Goal: Information Seeking & Learning: Learn about a topic

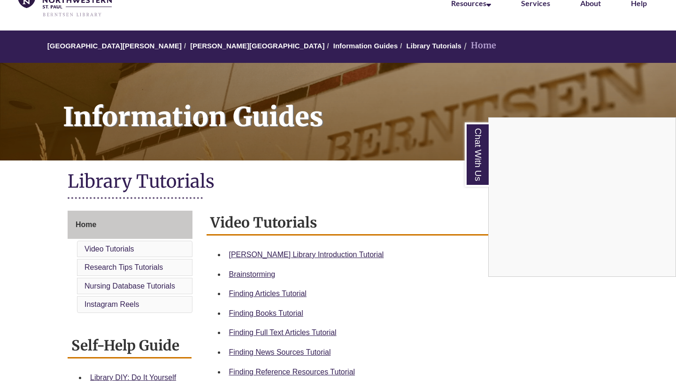
scroll to position [55, 0]
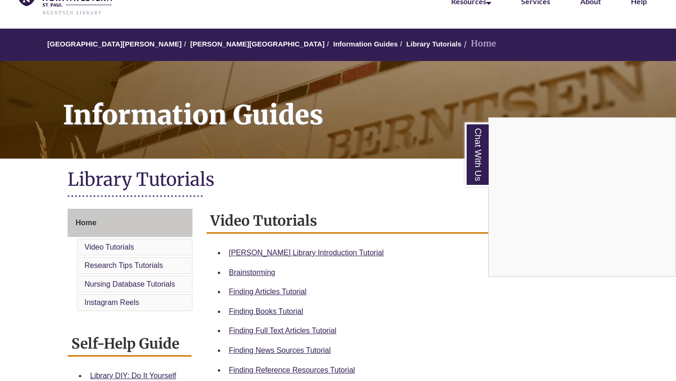
click at [317, 251] on div "Chat With Us" at bounding box center [338, 190] width 676 height 381
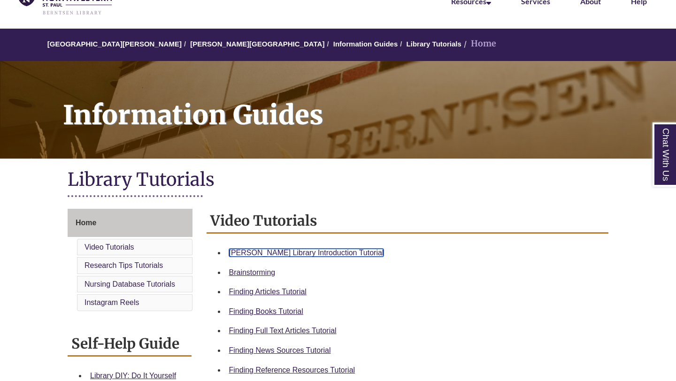
click at [303, 253] on link "[PERSON_NAME] Library Introduction Tutorial" at bounding box center [306, 253] width 155 height 8
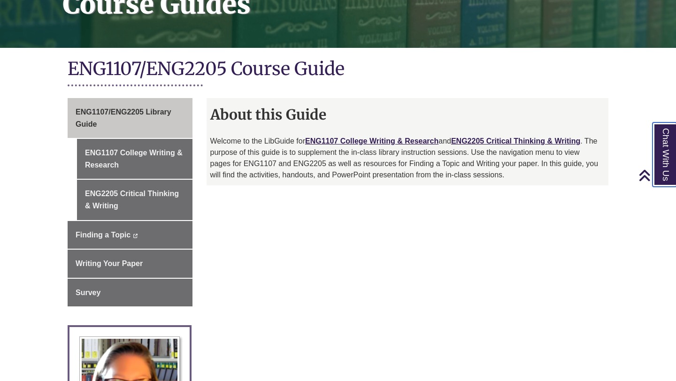
scroll to position [166, 0]
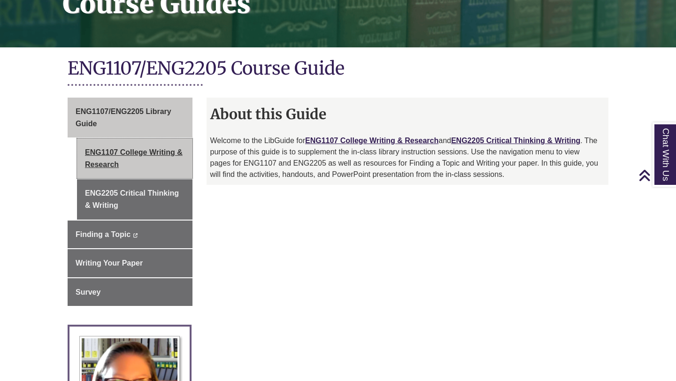
click at [148, 168] on link "ENG1107 College Writing & Research" at bounding box center [134, 158] width 115 height 40
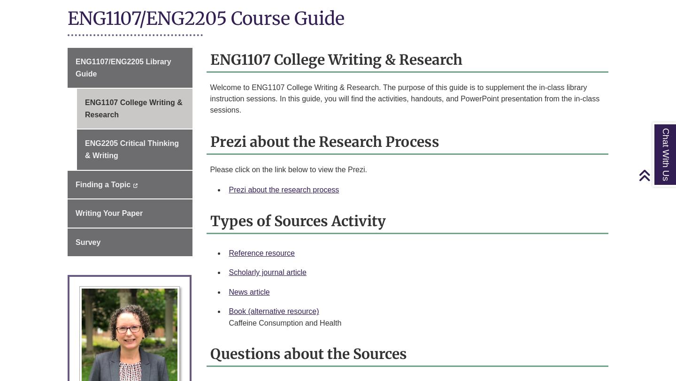
scroll to position [214, 0]
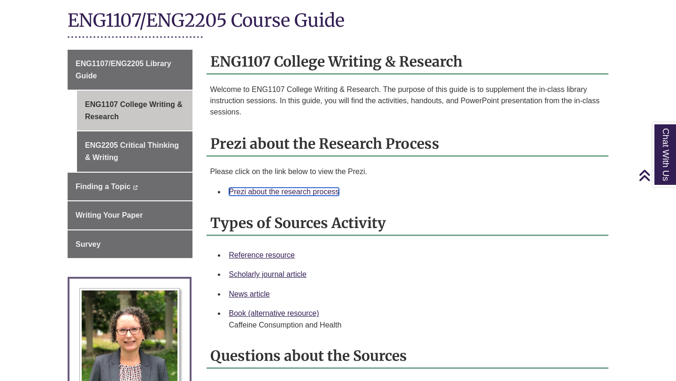
click at [257, 190] on link "Prezi about the research process" at bounding box center [284, 192] width 110 height 8
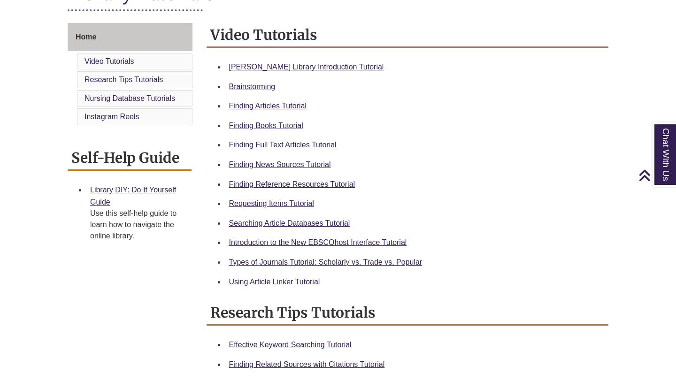
scroll to position [240, 0]
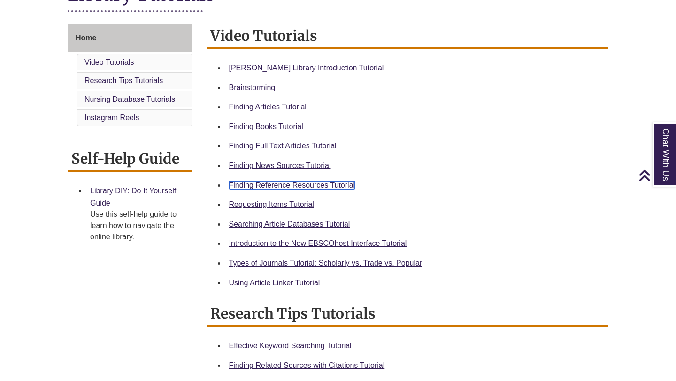
click at [336, 183] on link "Finding Reference Resources Tutorial" at bounding box center [292, 185] width 126 height 8
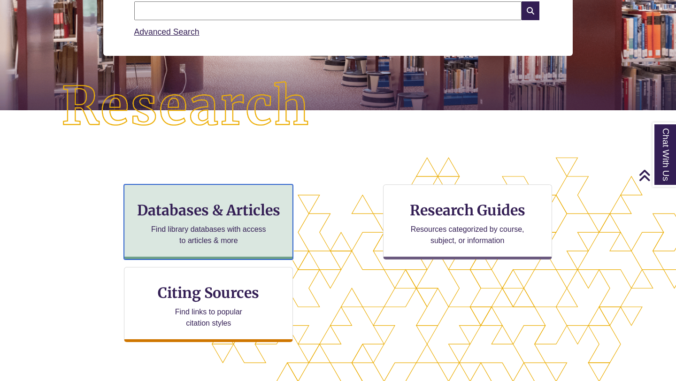
click at [205, 241] on p "Find library databases with access to articles & more" at bounding box center [208, 235] width 122 height 23
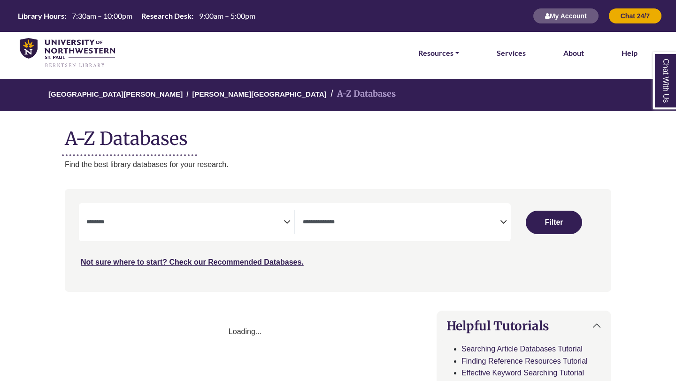
select select "Database Subject Filter"
select select "Database Types Filter"
select select "Database Subject Filter"
click at [387, 221] on textarea "Search" at bounding box center [401, 223] width 197 height 8
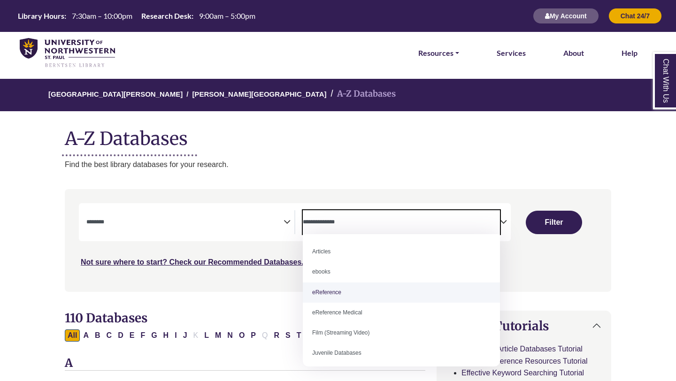
select select "*****"
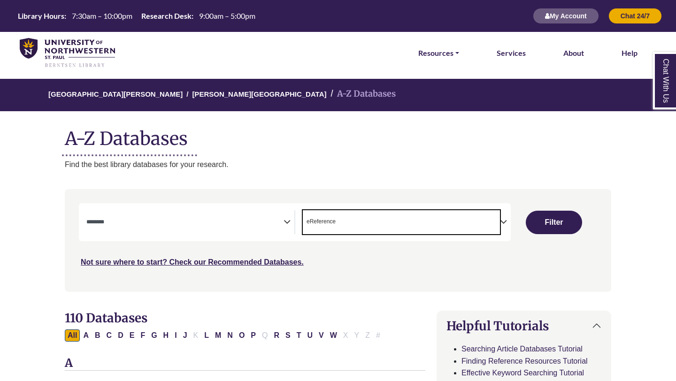
click at [236, 227] on span "Search filters" at bounding box center [184, 222] width 197 height 24
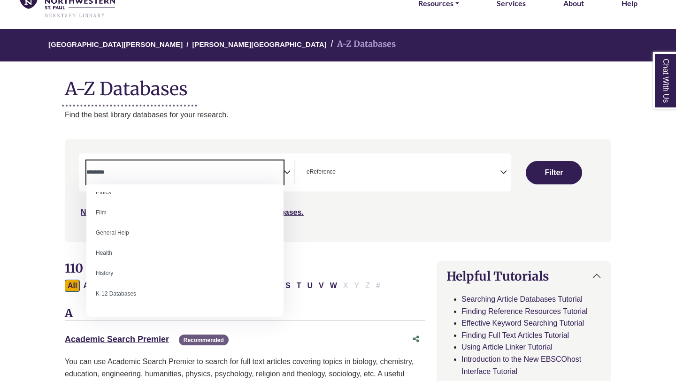
scroll to position [373, 0]
select select "*****"
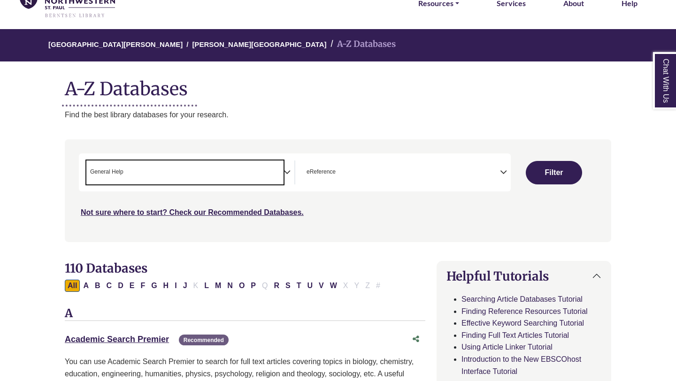
scroll to position [180, 0]
click at [538, 175] on button "Filter" at bounding box center [554, 172] width 56 height 23
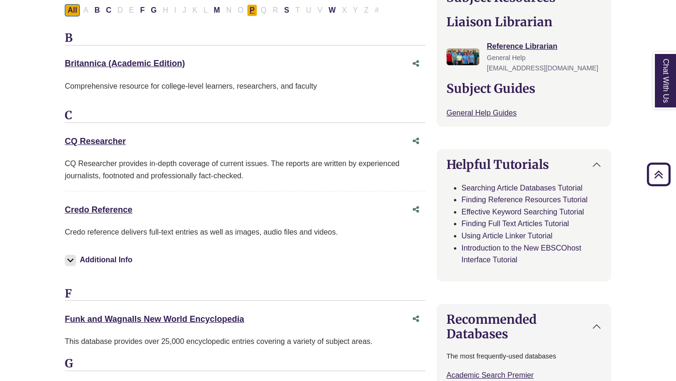
scroll to position [343, 0]
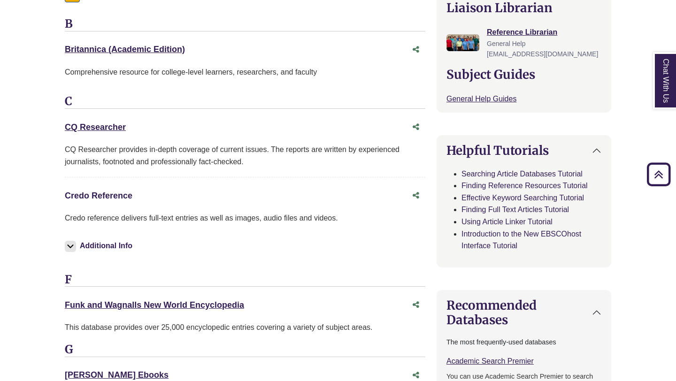
click at [113, 194] on link "Credo Reference This link opens in a new window" at bounding box center [99, 195] width 68 height 9
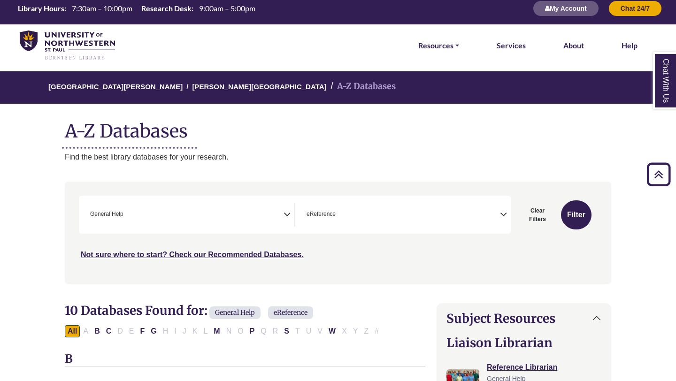
scroll to position [0, 0]
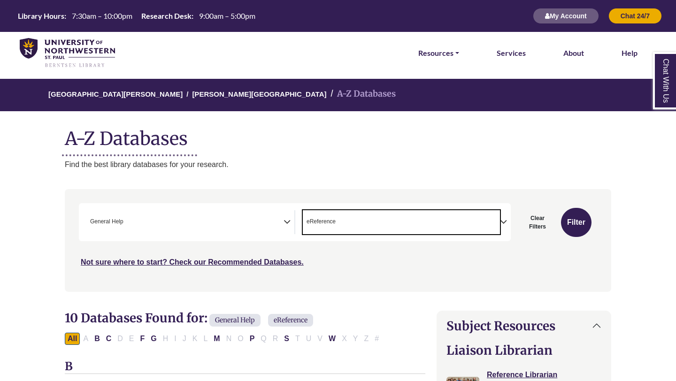
click at [323, 215] on span "× eReference" at bounding box center [401, 222] width 197 height 24
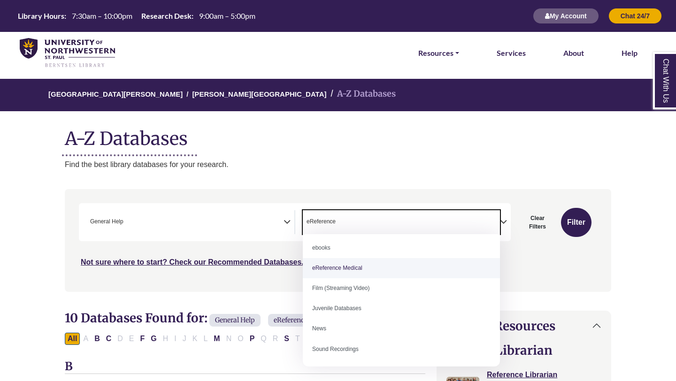
scroll to position [65, 0]
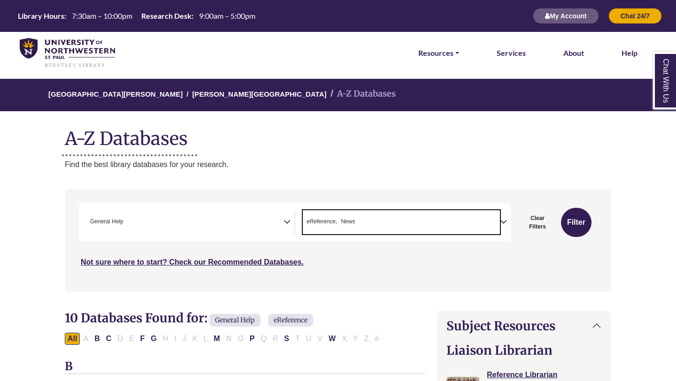
drag, startPoint x: 335, startPoint y: 221, endPoint x: 311, endPoint y: 221, distance: 23.5
click at [311, 221] on span "eReference" at bounding box center [321, 221] width 31 height 9
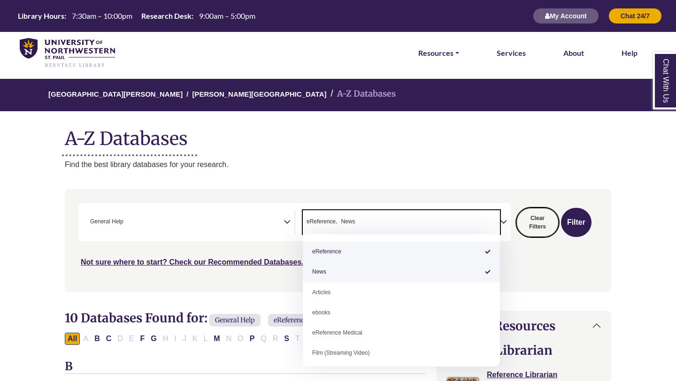
click at [536, 228] on button "Clear Filters" at bounding box center [537, 222] width 42 height 29
select select "Database Subject Filter"
select select "Database Types Filter"
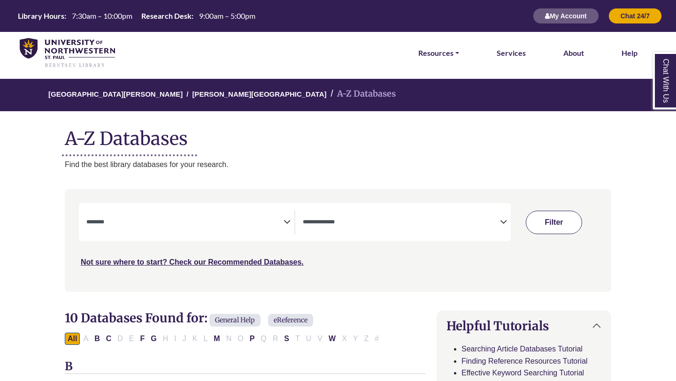
select select "Database Subject Filter"
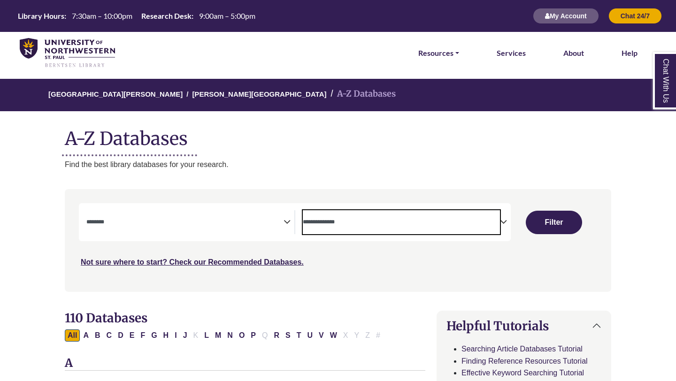
click at [390, 224] on textarea "Search" at bounding box center [401, 223] width 197 height 8
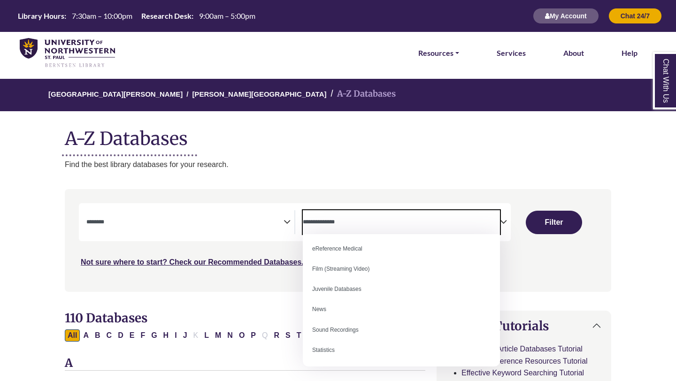
scroll to position [65, 0]
select select "*****"
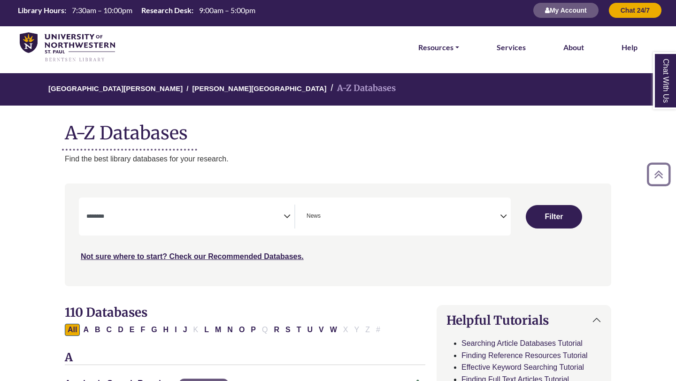
scroll to position [0, 0]
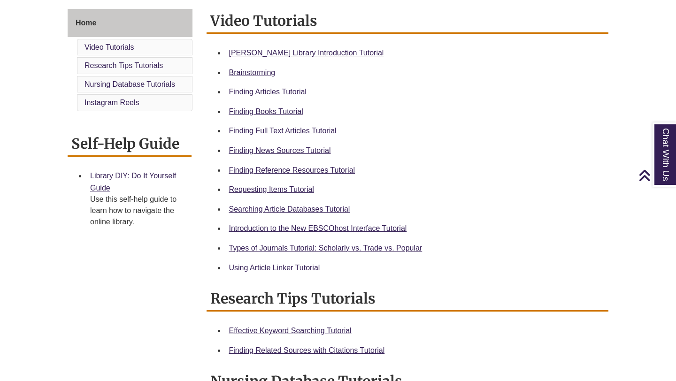
scroll to position [262, 0]
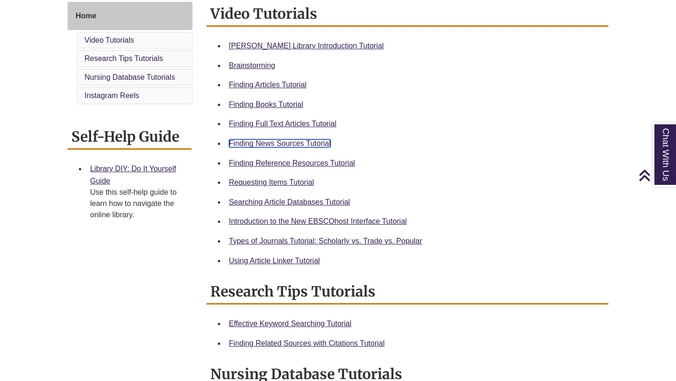
click at [273, 143] on link "Finding News Sources Tutorial" at bounding box center [280, 143] width 102 height 8
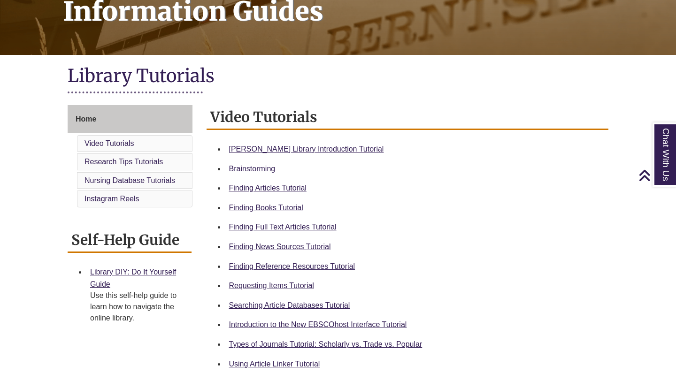
scroll to position [0, 0]
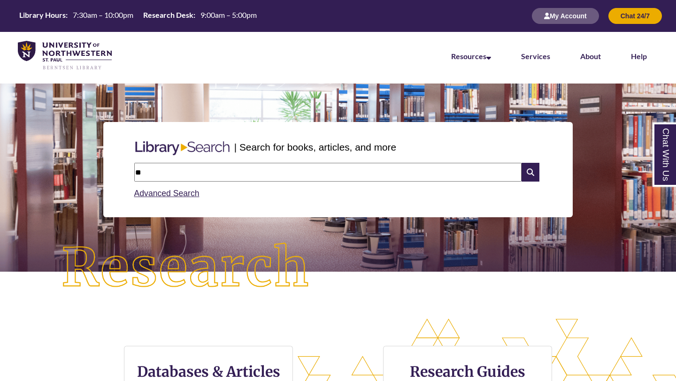
type input "*"
click at [227, 175] on input "**********" at bounding box center [327, 172] width 387 height 19
type input "**********"
